Goal: Information Seeking & Learning: Learn about a topic

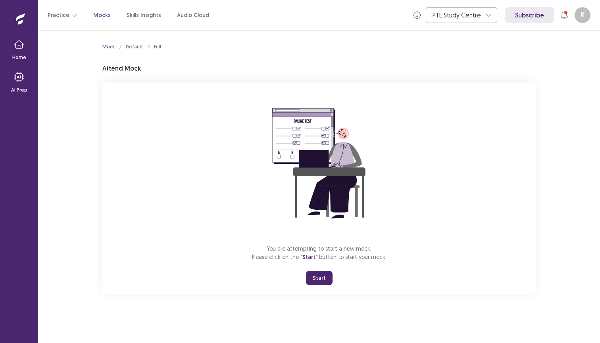
click at [322, 278] on button "Start" at bounding box center [319, 278] width 27 height 14
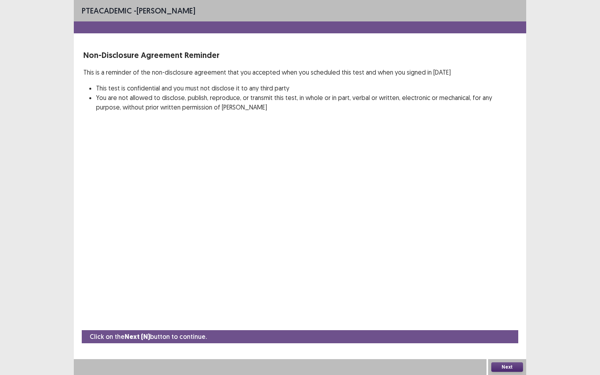
click at [504, 343] on button "Next" at bounding box center [507, 367] width 32 height 10
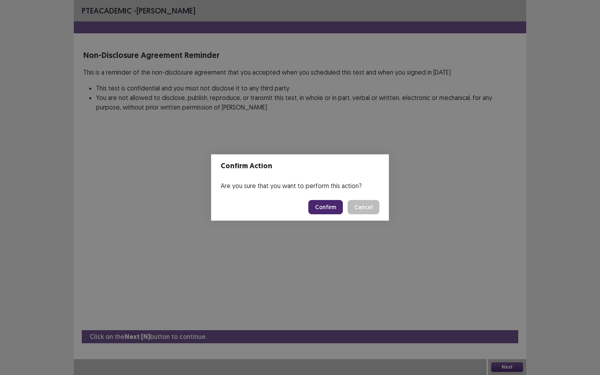
click at [327, 206] on button "Confirm" at bounding box center [325, 207] width 35 height 14
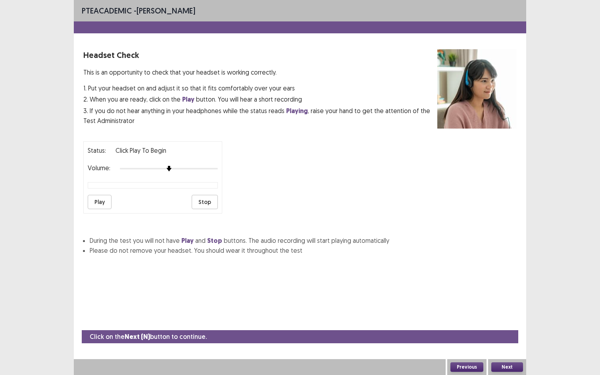
click at [194, 160] on div "Status: Click Play to Begin Volume: Play Stop" at bounding box center [152, 177] width 139 height 72
click at [196, 165] on div at bounding box center [169, 168] width 98 height 6
click at [210, 167] on div at bounding box center [169, 168] width 98 height 6
click at [103, 199] on button "Play" at bounding box center [100, 202] width 24 height 14
click at [105, 195] on button "Play" at bounding box center [100, 202] width 24 height 14
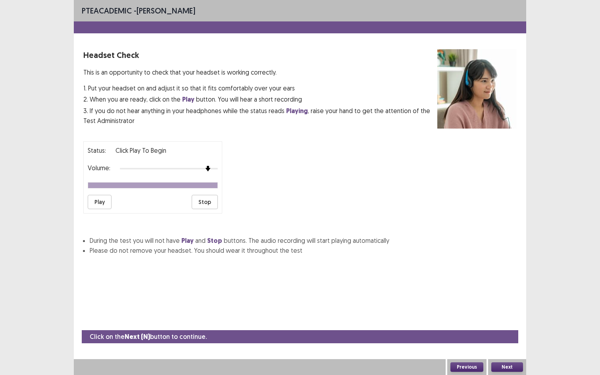
click at [501, 343] on button "Next" at bounding box center [507, 367] width 32 height 10
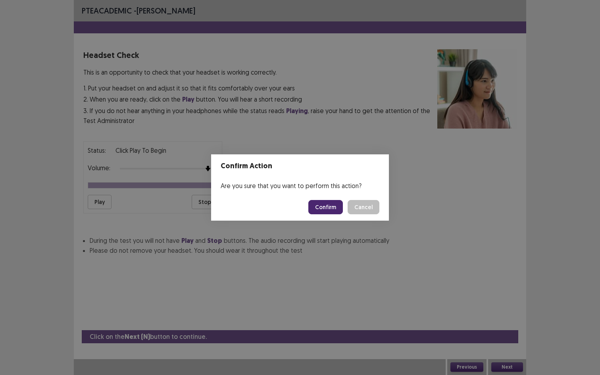
click at [329, 203] on button "Confirm" at bounding box center [325, 207] width 35 height 14
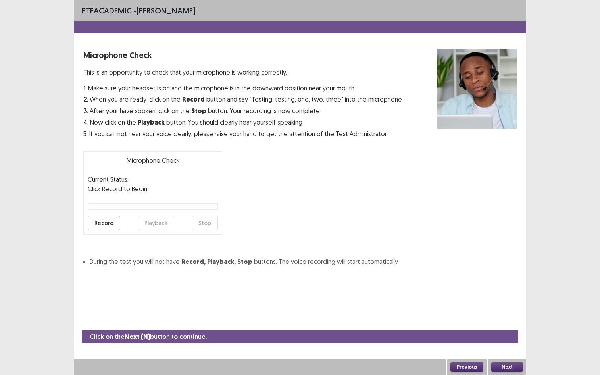
click at [104, 223] on button "Record" at bounding box center [104, 223] width 33 height 14
click at [156, 222] on button "Playback" at bounding box center [156, 223] width 37 height 14
click at [515, 343] on button "Next" at bounding box center [507, 367] width 32 height 10
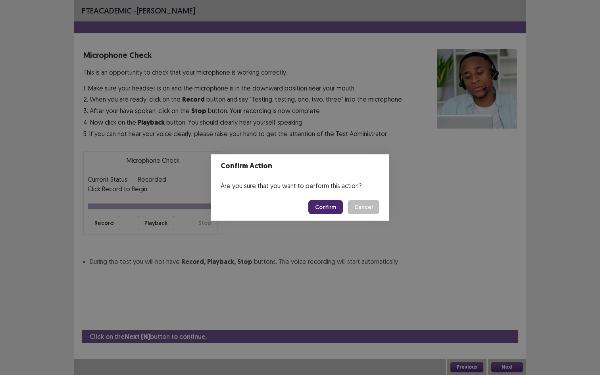
click at [333, 210] on button "Confirm" at bounding box center [325, 207] width 35 height 14
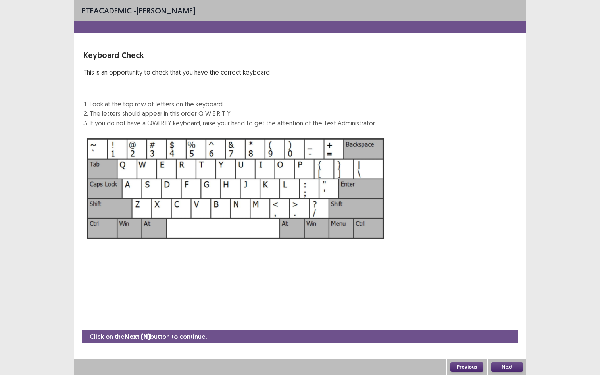
click at [508, 343] on button "Next" at bounding box center [507, 367] width 32 height 10
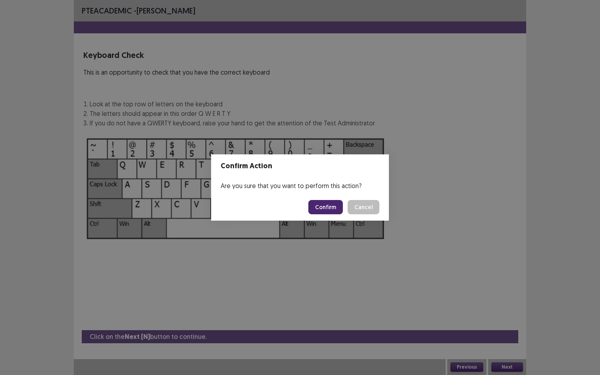
click at [317, 204] on button "Confirm" at bounding box center [325, 207] width 35 height 14
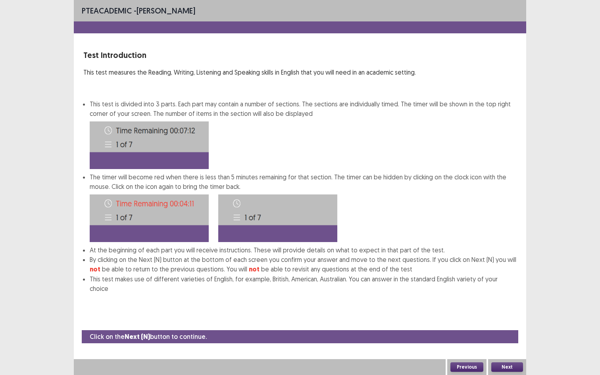
click at [514, 343] on button "Next" at bounding box center [507, 367] width 32 height 10
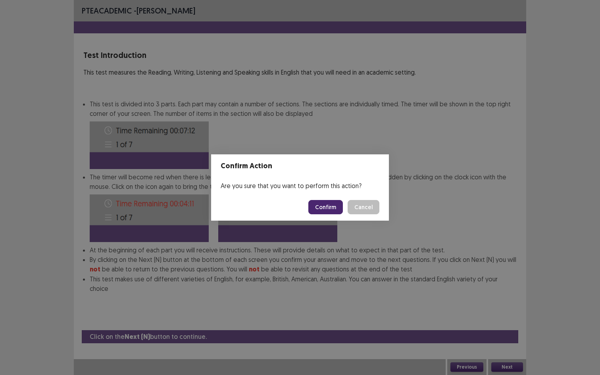
click at [321, 202] on button "Confirm" at bounding box center [325, 207] width 35 height 14
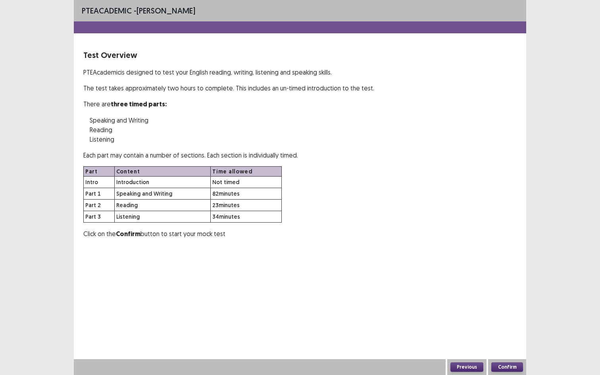
click at [518, 343] on button "Confirm" at bounding box center [507, 367] width 32 height 10
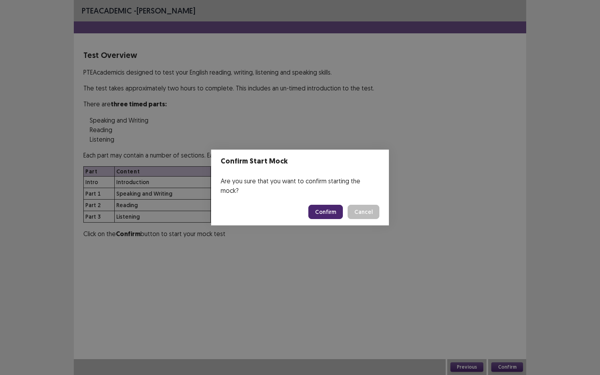
click at [318, 206] on button "Confirm" at bounding box center [325, 212] width 35 height 14
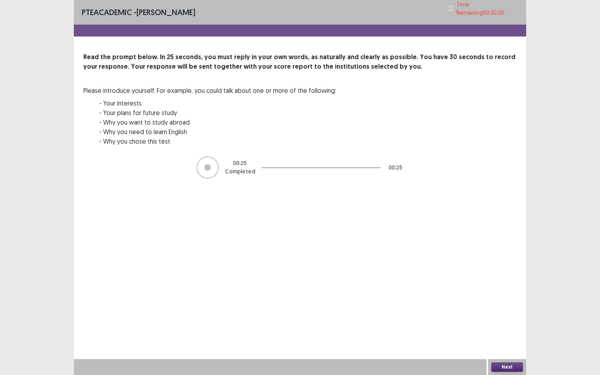
click at [501, 343] on div "Next" at bounding box center [507, 367] width 38 height 16
click at [502, 343] on button "Next" at bounding box center [507, 367] width 32 height 10
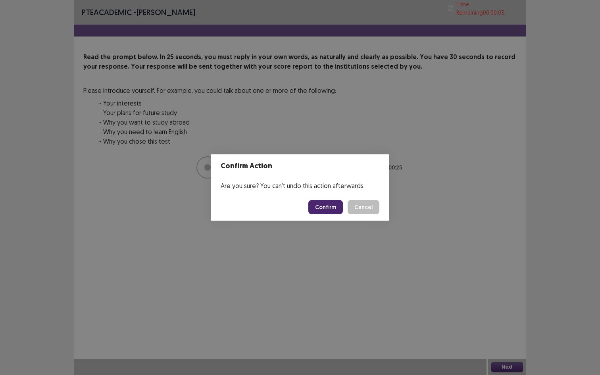
click at [337, 211] on button "Confirm" at bounding box center [325, 207] width 35 height 14
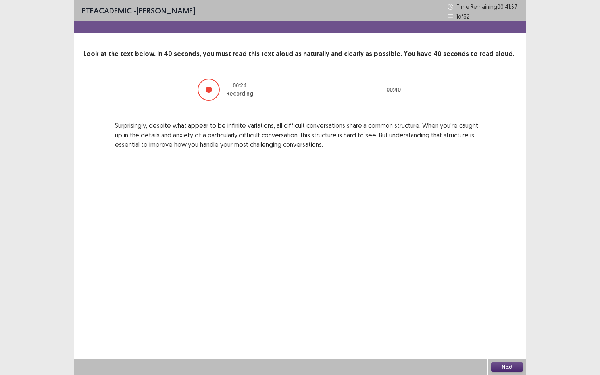
click at [510, 343] on button "Next" at bounding box center [507, 367] width 32 height 10
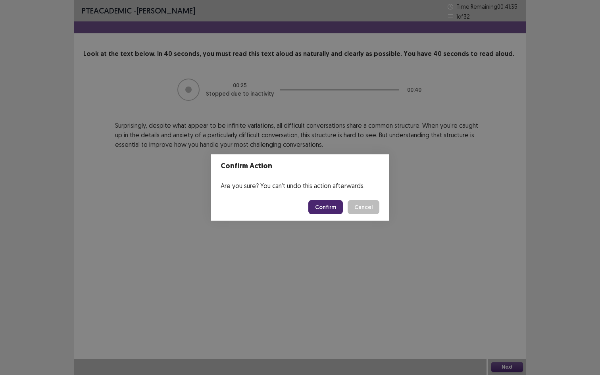
click at [321, 207] on button "Confirm" at bounding box center [325, 207] width 35 height 14
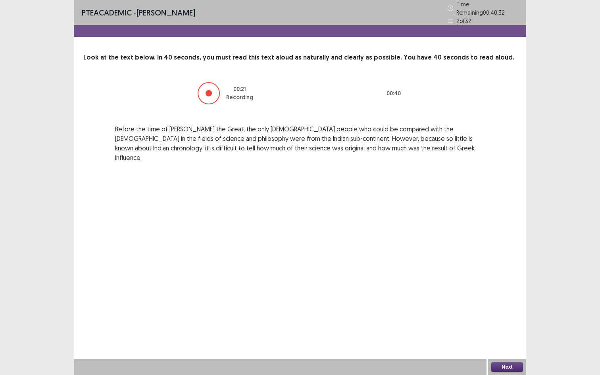
click at [502, 343] on button "Next" at bounding box center [507, 367] width 32 height 10
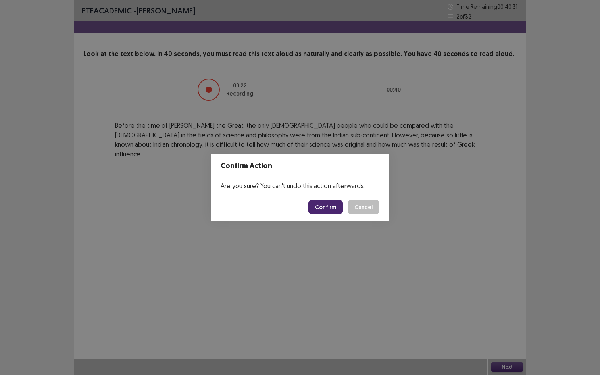
click at [329, 207] on button "Confirm" at bounding box center [325, 207] width 35 height 14
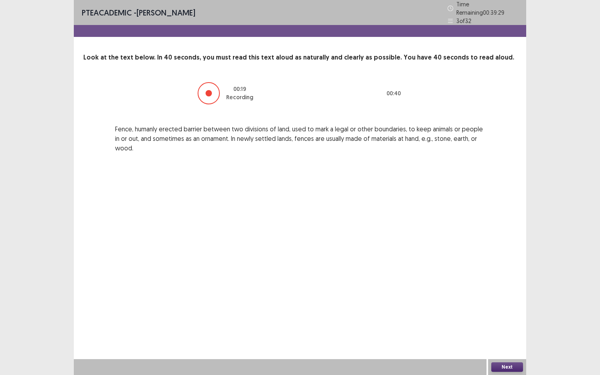
click at [521, 343] on button "Next" at bounding box center [507, 367] width 32 height 10
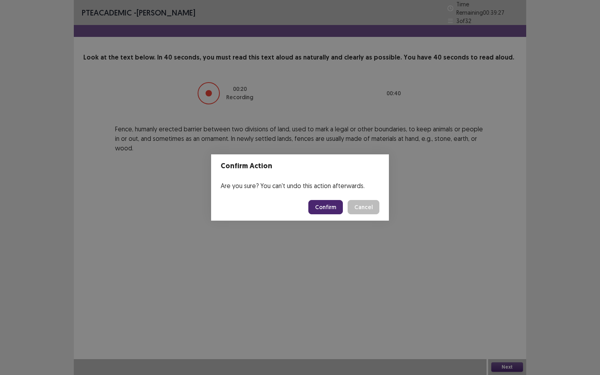
click at [333, 214] on footer "Confirm Cancel" at bounding box center [300, 207] width 178 height 27
click at [333, 210] on button "Confirm" at bounding box center [325, 207] width 35 height 14
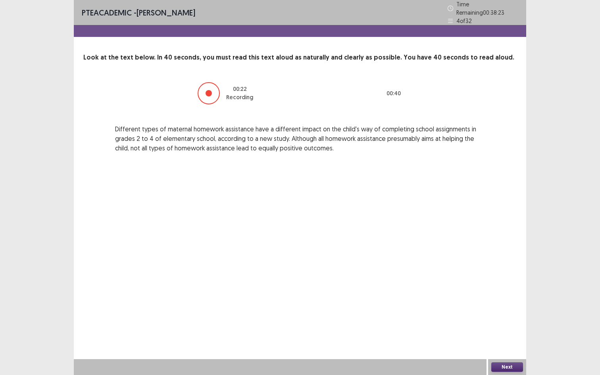
click at [499, 343] on button "Next" at bounding box center [507, 367] width 32 height 10
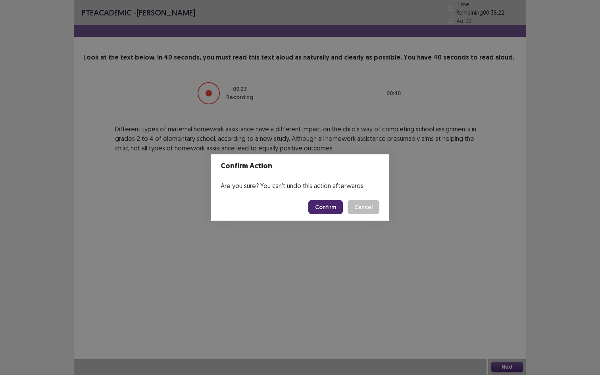
click at [318, 208] on button "Confirm" at bounding box center [325, 207] width 35 height 14
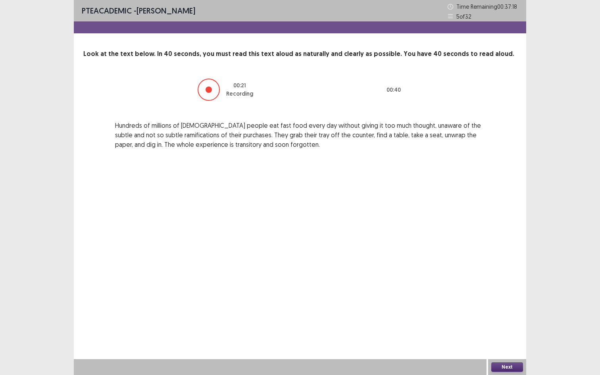
click at [512, 343] on button "Next" at bounding box center [507, 367] width 32 height 10
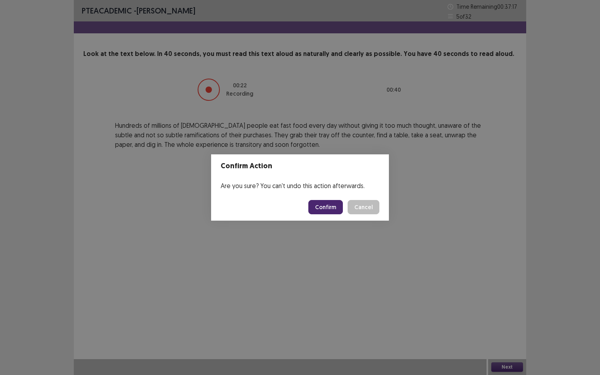
click at [326, 213] on button "Confirm" at bounding box center [325, 207] width 35 height 14
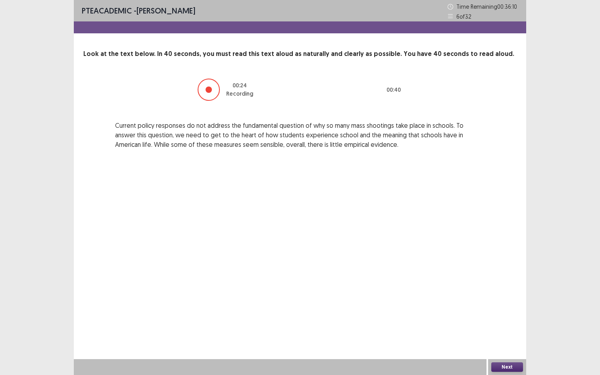
click at [519, 343] on button "Next" at bounding box center [507, 367] width 32 height 10
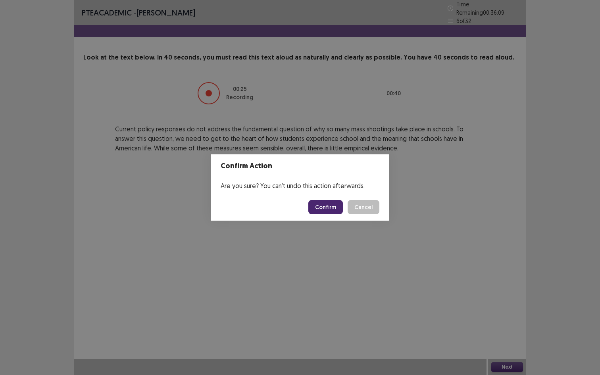
click at [322, 211] on button "Confirm" at bounding box center [325, 207] width 35 height 14
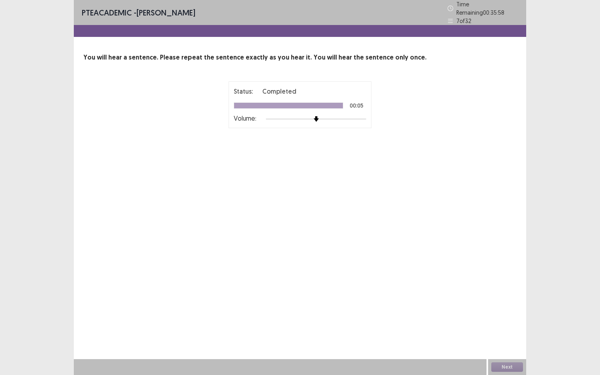
click at [188, 147] on div "Status: Completed 00:05 Volume: 00 : 00 00 : 15" at bounding box center [299, 124] width 433 height 87
click at [173, 142] on div "Status: Completed 00:05 Volume: 00 : 01 Recording 00 : 15" at bounding box center [299, 124] width 433 height 87
click at [189, 221] on div "PTE academic - [PERSON_NAME] Time Remaining 00 : 35 : 54 7 of 32 You will hear …" at bounding box center [300, 187] width 452 height 375
click at [518, 343] on div "Next" at bounding box center [507, 367] width 38 height 16
click at [516, 343] on button "Next" at bounding box center [507, 367] width 32 height 10
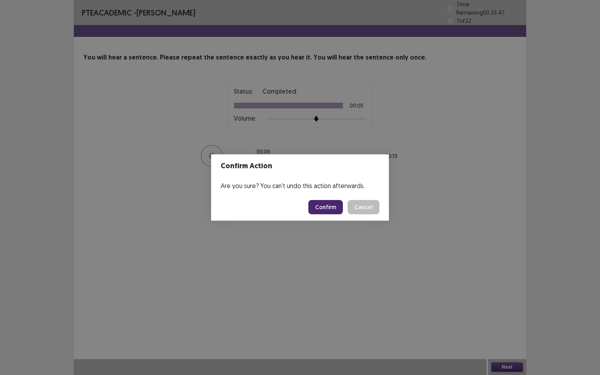
click at [318, 212] on button "Confirm" at bounding box center [325, 207] width 35 height 14
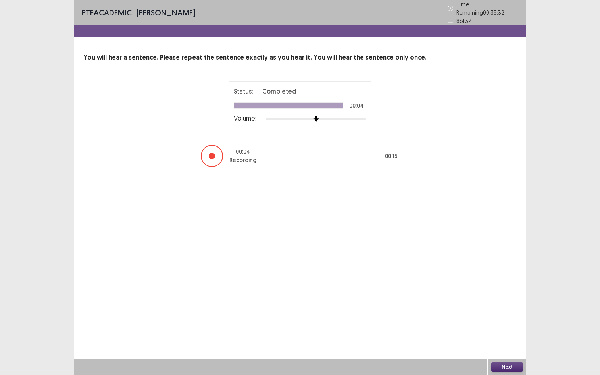
click at [490, 343] on div "Next" at bounding box center [507, 367] width 38 height 16
click at [495, 343] on button "Next" at bounding box center [507, 367] width 32 height 10
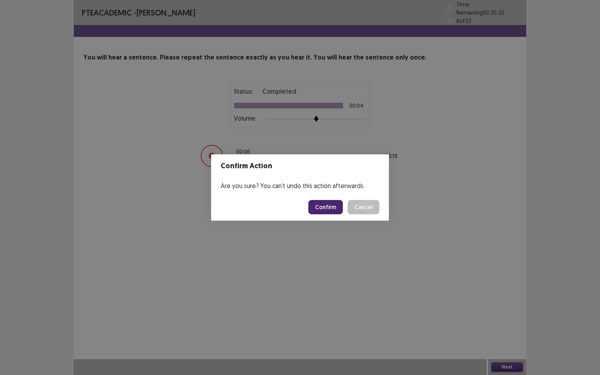
click at [320, 204] on button "Confirm" at bounding box center [325, 207] width 35 height 14
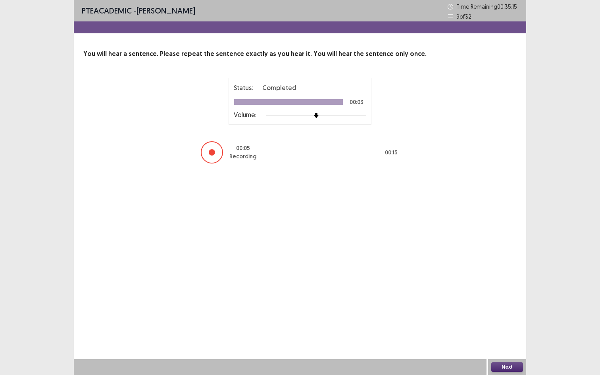
click at [519, 343] on button "Next" at bounding box center [507, 367] width 32 height 10
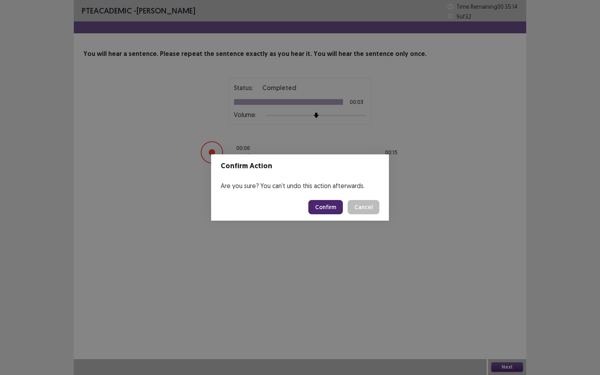
click at [317, 201] on button "Confirm" at bounding box center [325, 207] width 35 height 14
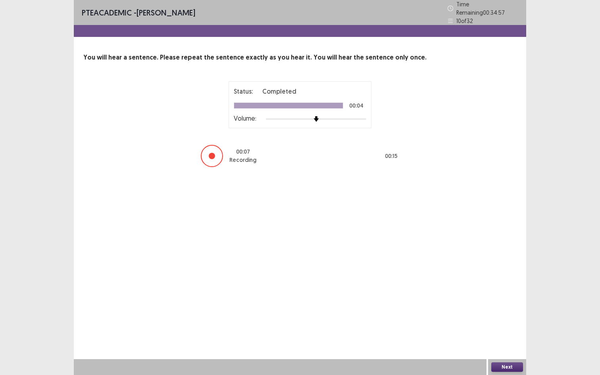
click at [506, 343] on button "Next" at bounding box center [507, 367] width 32 height 10
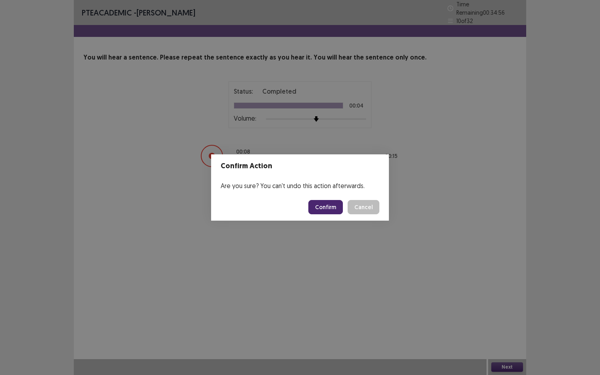
click at [317, 202] on button "Confirm" at bounding box center [325, 207] width 35 height 14
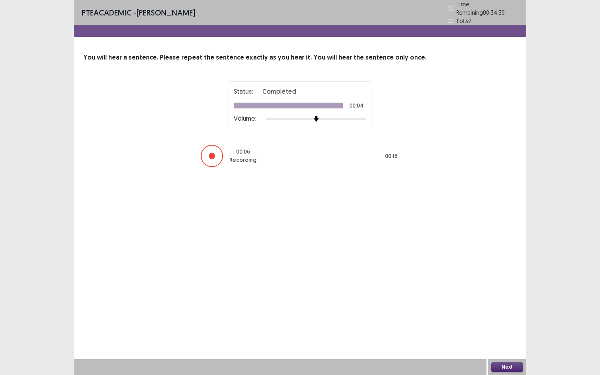
click at [512, 343] on button "Next" at bounding box center [507, 367] width 32 height 10
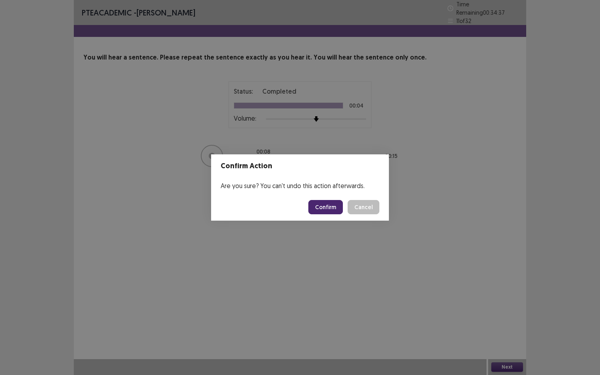
click at [316, 203] on button "Confirm" at bounding box center [325, 207] width 35 height 14
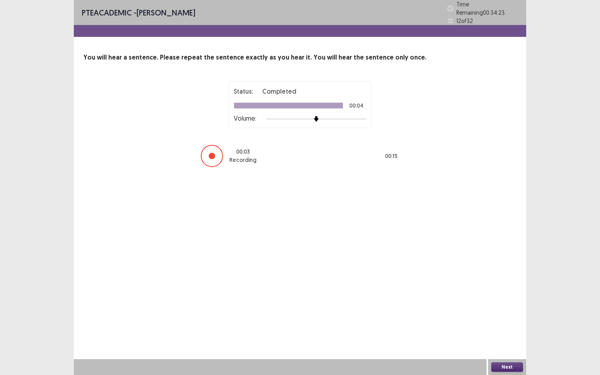
click at [504, 343] on div "Next" at bounding box center [507, 367] width 38 height 16
click at [504, 343] on button "Next" at bounding box center [507, 367] width 32 height 10
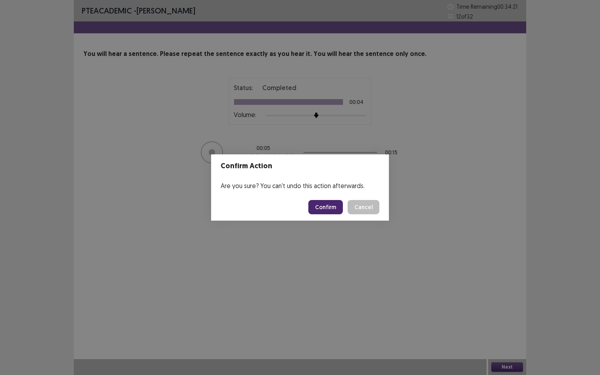
click at [320, 208] on button "Confirm" at bounding box center [325, 207] width 35 height 14
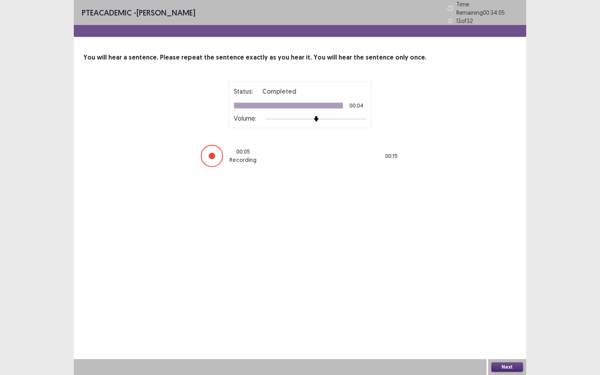
click at [504, 343] on button "Next" at bounding box center [507, 367] width 32 height 10
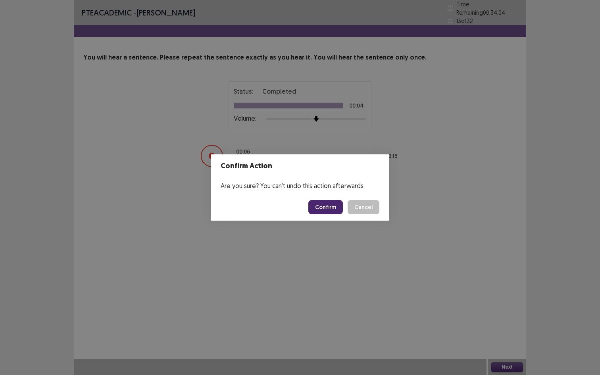
click at [318, 216] on footer "Confirm Cancel" at bounding box center [300, 207] width 178 height 27
click at [318, 214] on button "Confirm" at bounding box center [325, 207] width 35 height 14
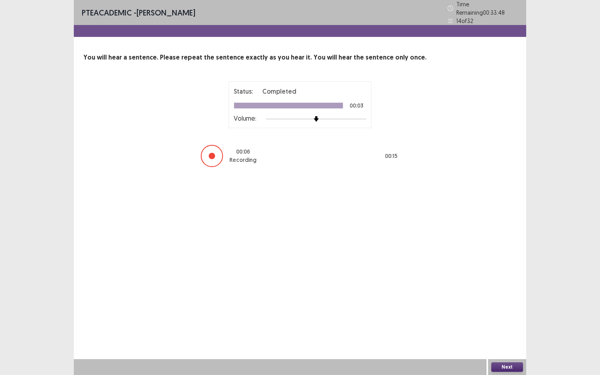
click at [510, 343] on button "Next" at bounding box center [507, 367] width 32 height 10
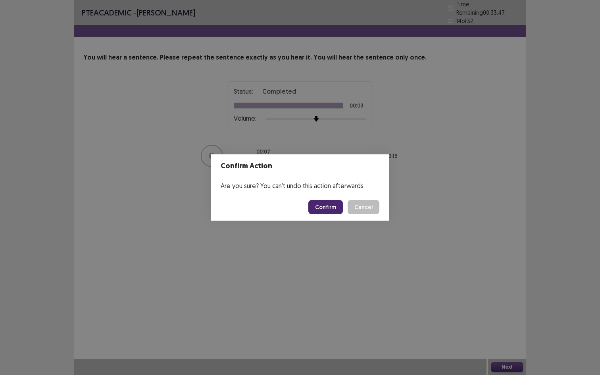
click at [329, 211] on button "Confirm" at bounding box center [325, 207] width 35 height 14
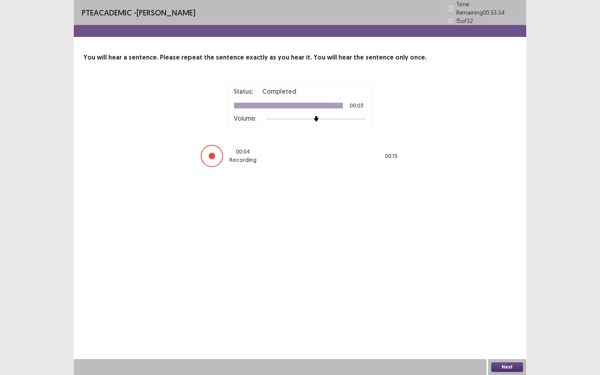
click at [517, 343] on button "Next" at bounding box center [507, 367] width 32 height 10
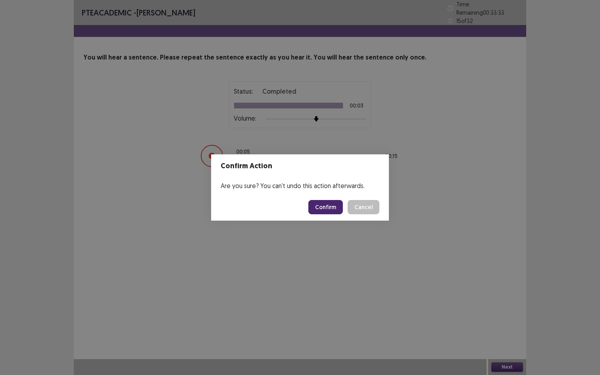
click at [339, 199] on footer "Confirm Cancel" at bounding box center [300, 207] width 178 height 27
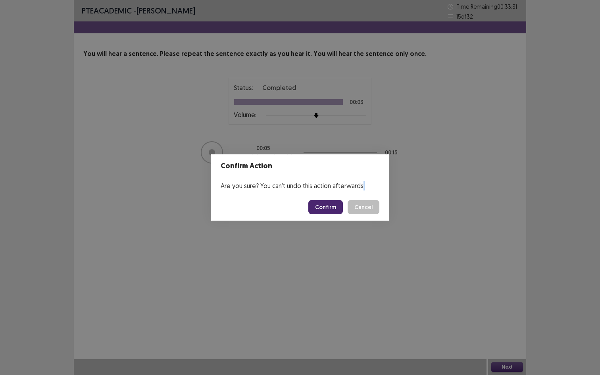
click at [312, 208] on button "Confirm" at bounding box center [325, 207] width 35 height 14
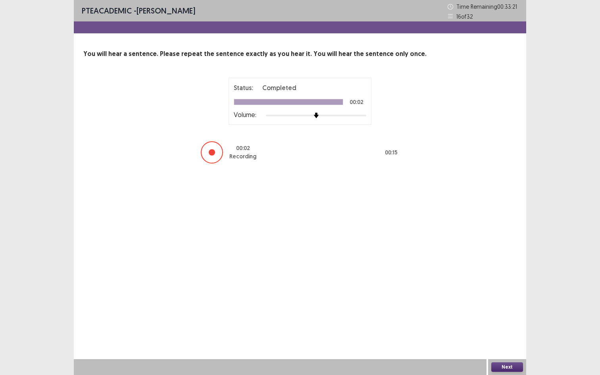
click at [312, 208] on div "PTE academic - [PERSON_NAME] Time Remaining 00 : 33 : 21 16 of 32 You will hear…" at bounding box center [300, 187] width 452 height 375
click at [515, 343] on div "Next" at bounding box center [507, 367] width 38 height 16
click at [518, 343] on button "Next" at bounding box center [507, 367] width 32 height 10
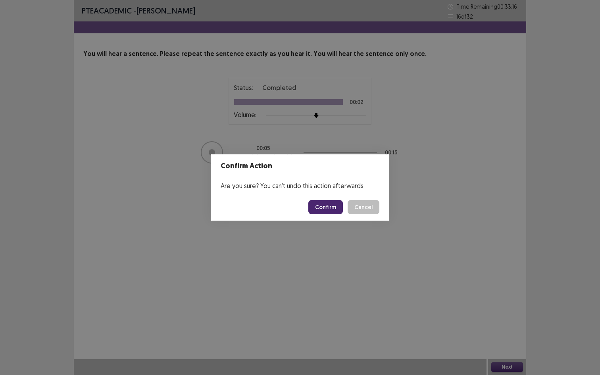
click at [336, 206] on button "Confirm" at bounding box center [325, 207] width 35 height 14
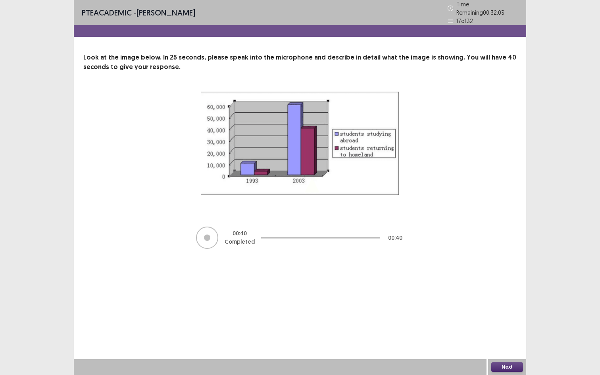
click at [508, 343] on button "Next" at bounding box center [507, 367] width 32 height 10
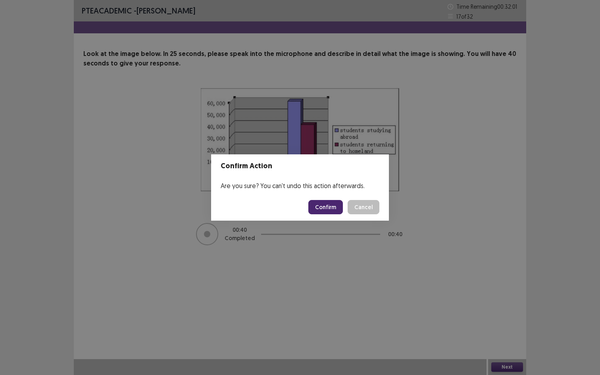
click at [324, 206] on button "Confirm" at bounding box center [325, 207] width 35 height 14
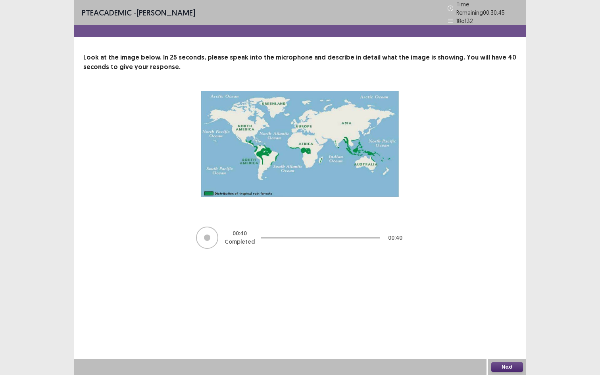
click at [498, 343] on div "Next" at bounding box center [507, 367] width 38 height 16
click at [499, 343] on div "Next" at bounding box center [507, 367] width 38 height 16
click at [500, 343] on button "Next" at bounding box center [507, 367] width 32 height 10
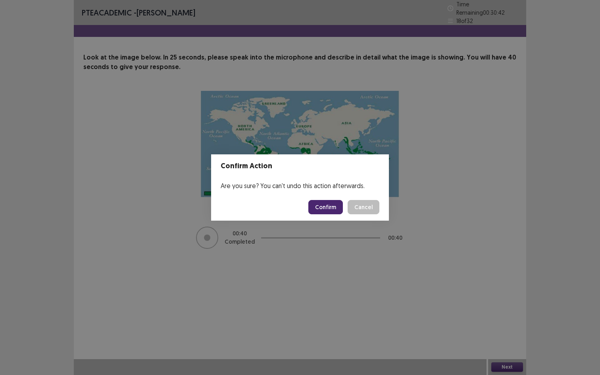
click at [327, 214] on button "Confirm" at bounding box center [325, 207] width 35 height 14
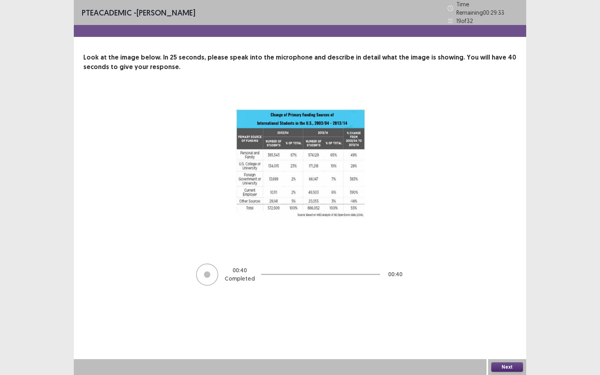
click at [495, 343] on button "Next" at bounding box center [507, 367] width 32 height 10
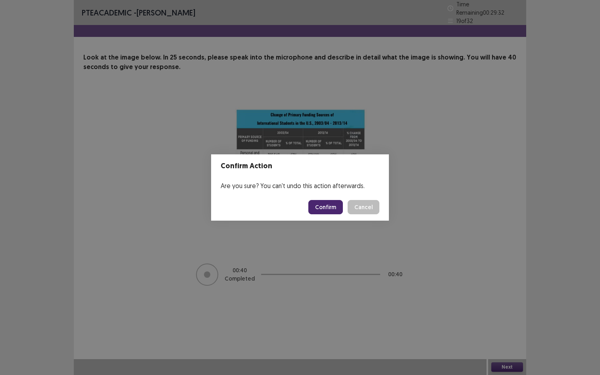
click at [331, 205] on button "Confirm" at bounding box center [325, 207] width 35 height 14
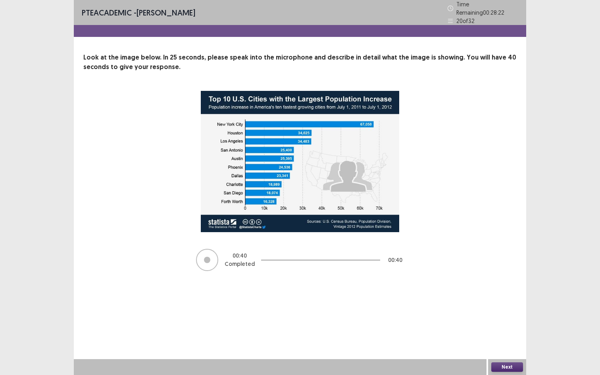
click at [497, 343] on div "Next" at bounding box center [507, 367] width 38 height 16
click at [497, 343] on button "Next" at bounding box center [507, 367] width 32 height 10
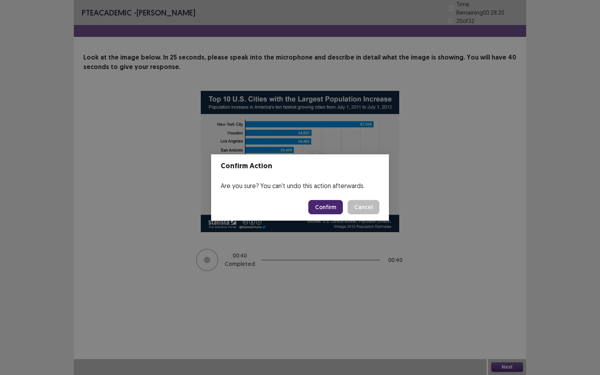
click at [321, 209] on button "Confirm" at bounding box center [325, 207] width 35 height 14
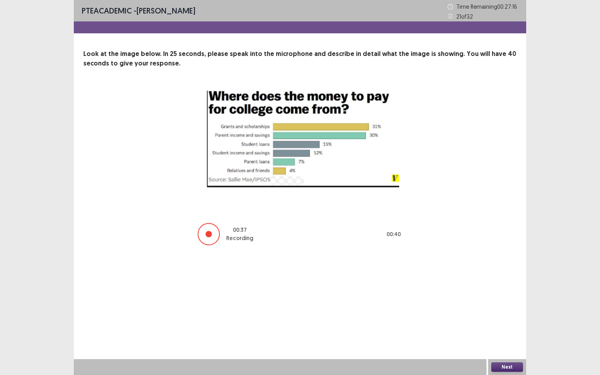
click at [511, 343] on button "Next" at bounding box center [507, 367] width 32 height 10
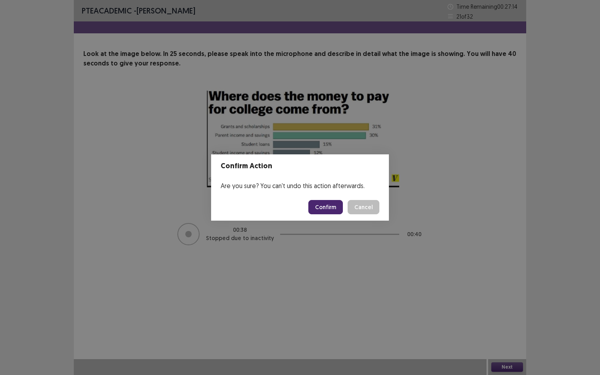
click at [328, 208] on button "Confirm" at bounding box center [325, 207] width 35 height 14
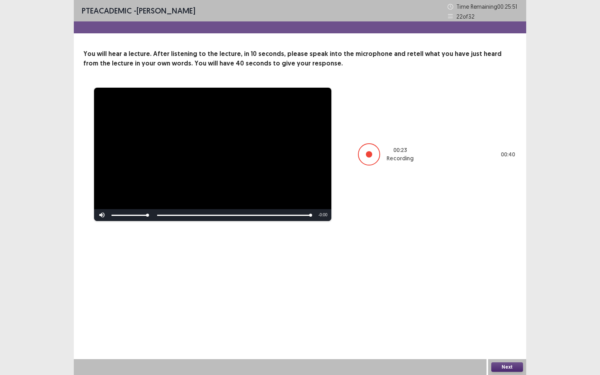
click at [524, 343] on div "Next" at bounding box center [507, 367] width 38 height 16
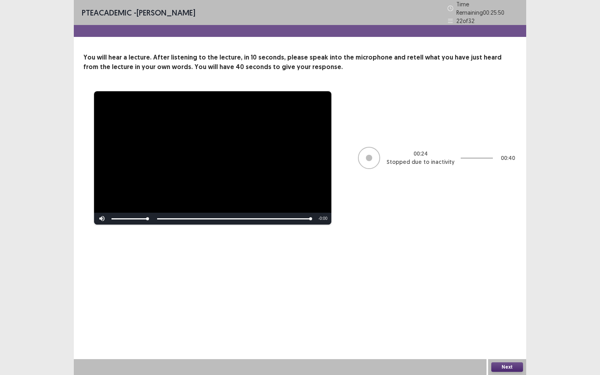
drag, startPoint x: 524, startPoint y: 360, endPoint x: 518, endPoint y: 362, distance: 6.2
click at [519, 343] on div "Next" at bounding box center [507, 367] width 38 height 16
click at [505, 343] on button "Next" at bounding box center [507, 367] width 32 height 10
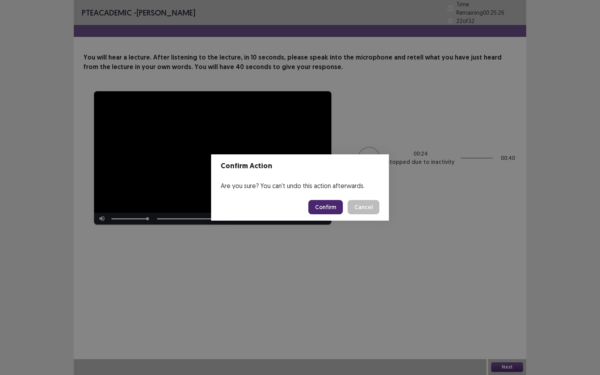
click at [341, 207] on button "Confirm" at bounding box center [325, 207] width 35 height 14
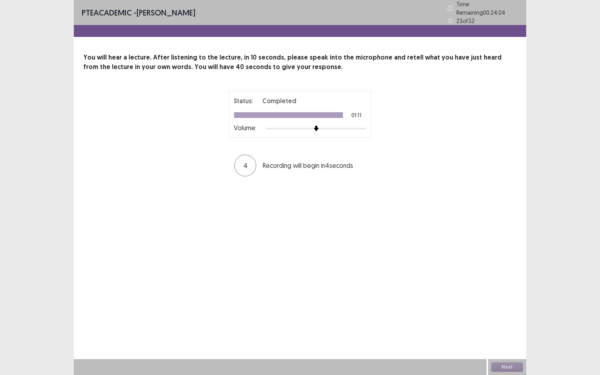
click at [339, 210] on div "PTE academic - [PERSON_NAME] Time Remaining 00 : 24 : 04 23 of 32 You will hear…" at bounding box center [300, 187] width 452 height 375
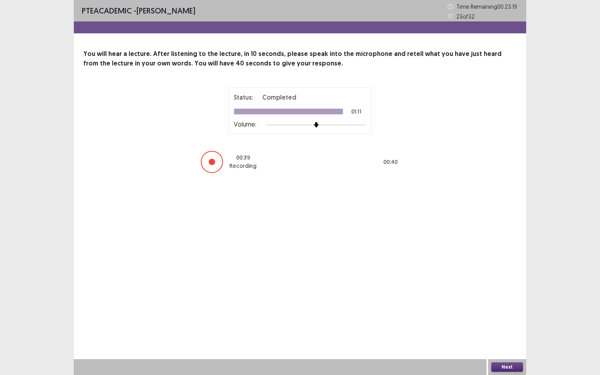
click at [498, 343] on button "Next" at bounding box center [507, 367] width 32 height 10
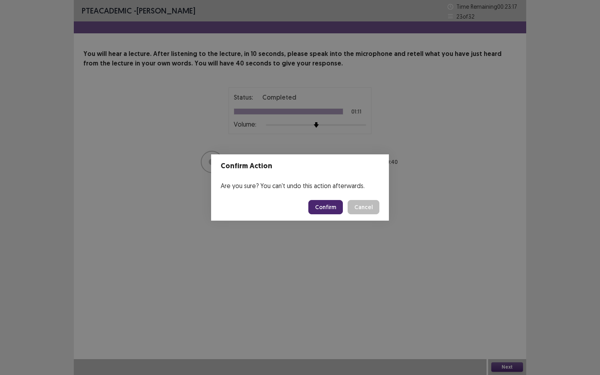
click at [321, 201] on button "Confirm" at bounding box center [325, 207] width 35 height 14
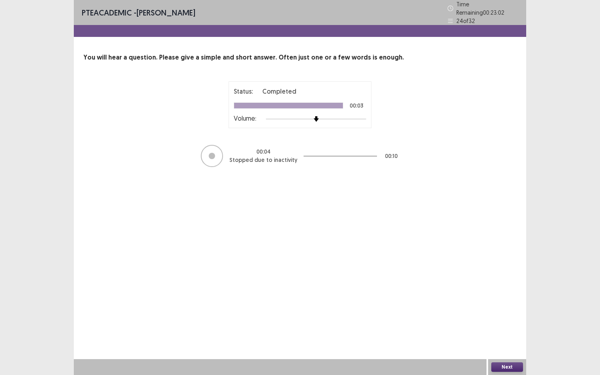
click at [502, 343] on button "Next" at bounding box center [507, 367] width 32 height 10
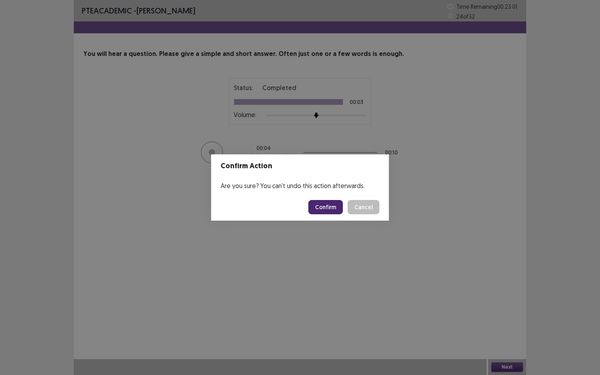
click at [343, 203] on button "Confirm" at bounding box center [325, 207] width 35 height 14
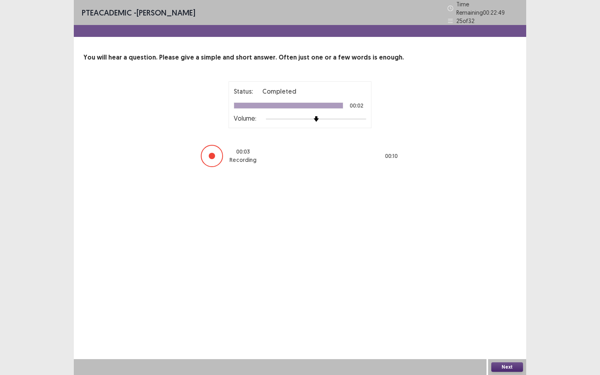
click at [499, 343] on button "Next" at bounding box center [507, 367] width 32 height 10
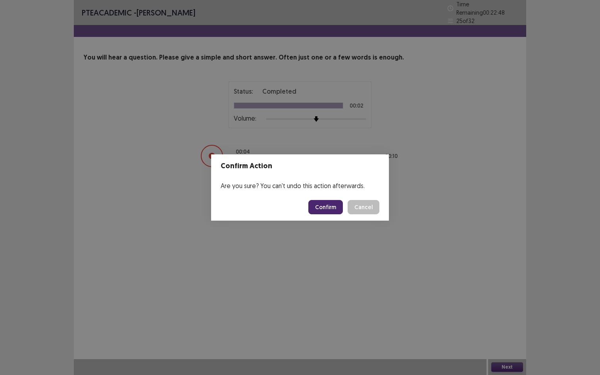
click at [330, 207] on button "Confirm" at bounding box center [325, 207] width 35 height 14
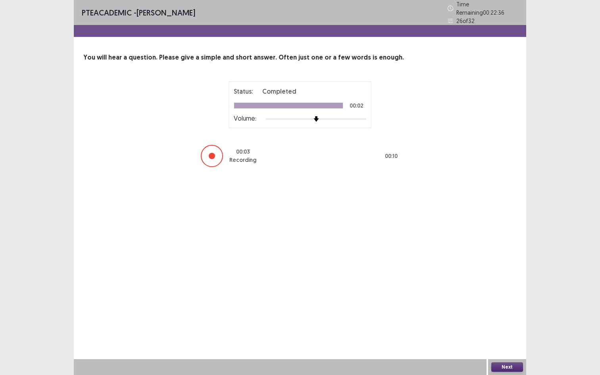
click at [500, 343] on button "Next" at bounding box center [507, 367] width 32 height 10
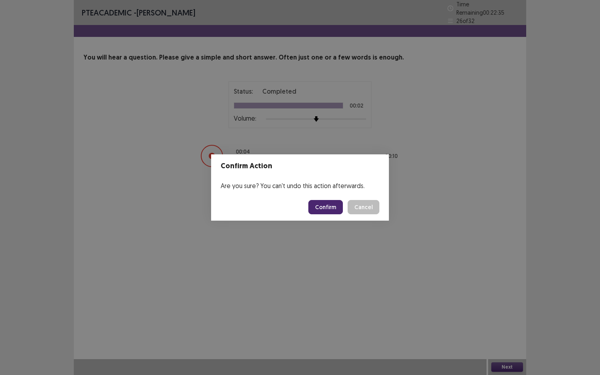
click at [341, 209] on button "Confirm" at bounding box center [325, 207] width 35 height 14
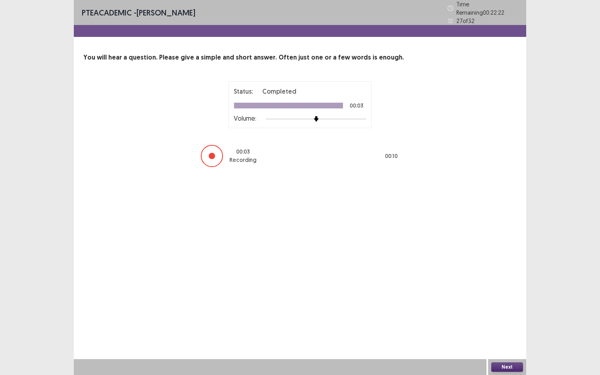
click at [510, 343] on button "Next" at bounding box center [507, 367] width 32 height 10
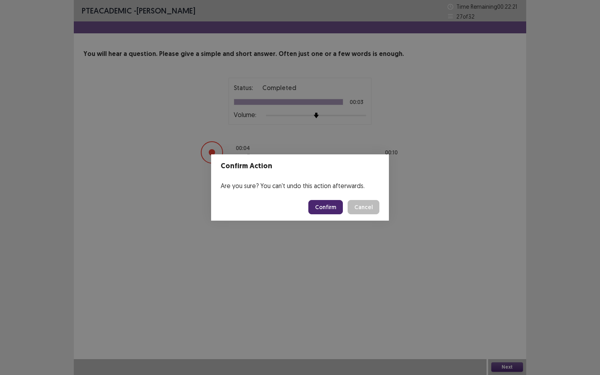
click at [332, 207] on button "Confirm" at bounding box center [325, 207] width 35 height 14
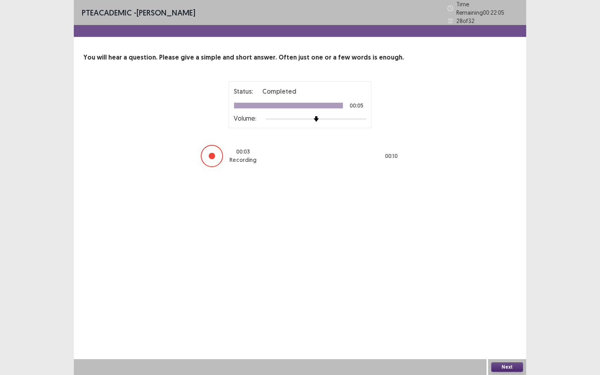
click at [510, 343] on button "Next" at bounding box center [507, 367] width 32 height 10
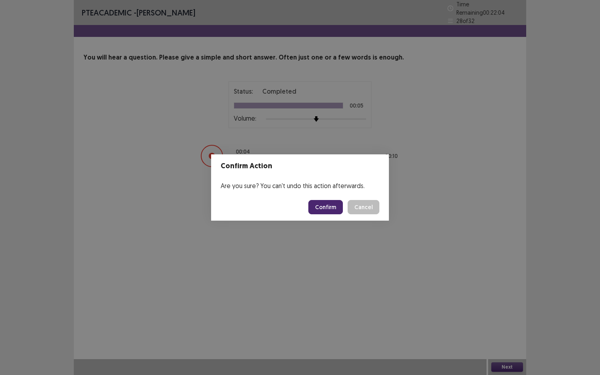
click at [327, 205] on button "Confirm" at bounding box center [325, 207] width 35 height 14
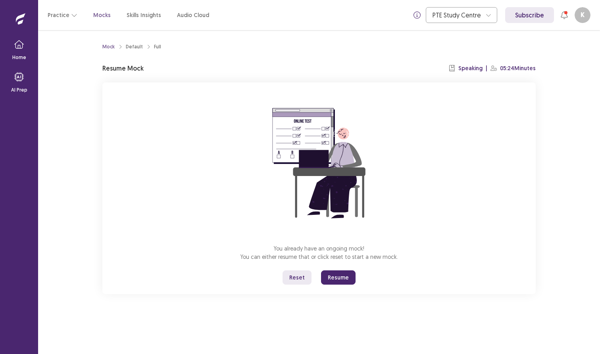
click at [305, 280] on button "Reset" at bounding box center [297, 278] width 29 height 14
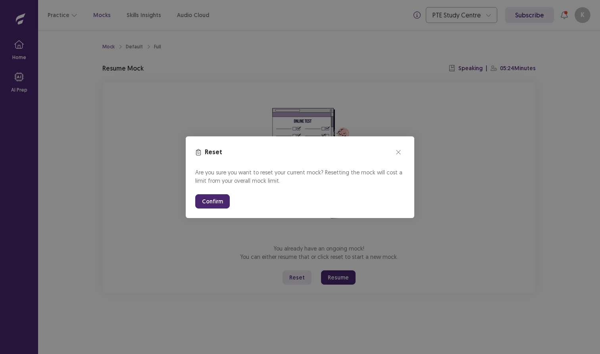
click at [204, 213] on section "Reset Are you sure you want to reset your current mock? Resetting the mock will…" at bounding box center [300, 178] width 229 height 82
click at [205, 204] on button "Confirm" at bounding box center [212, 201] width 35 height 14
